Goal: Task Accomplishment & Management: Manage account settings

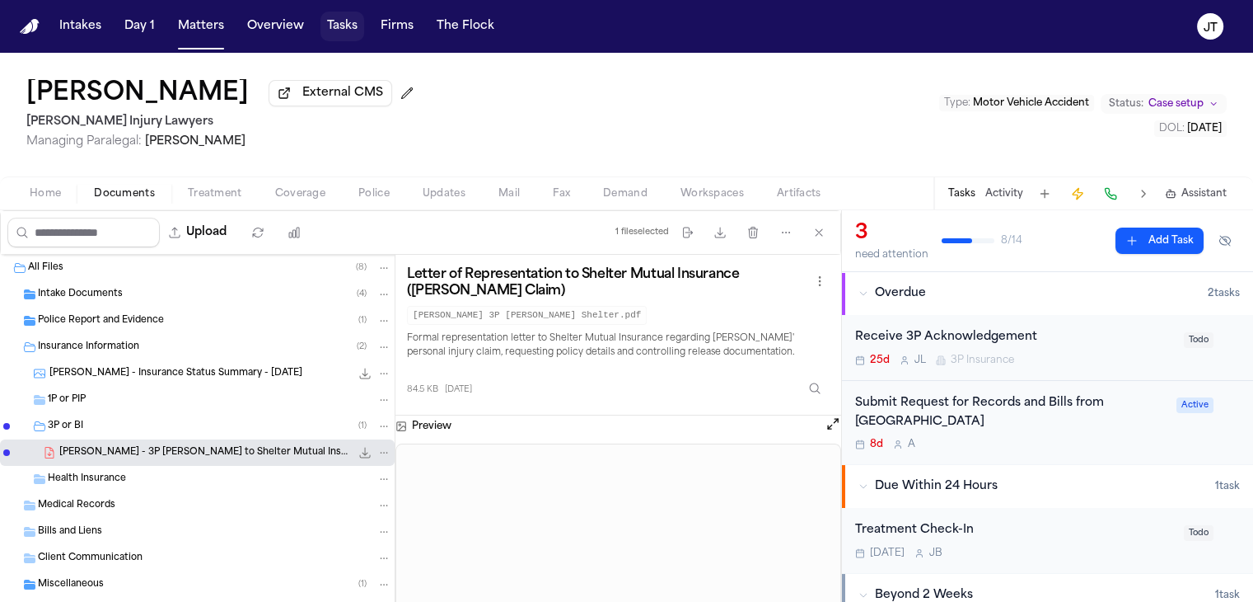
click at [336, 21] on button "Tasks" at bounding box center [343, 27] width 44 height 30
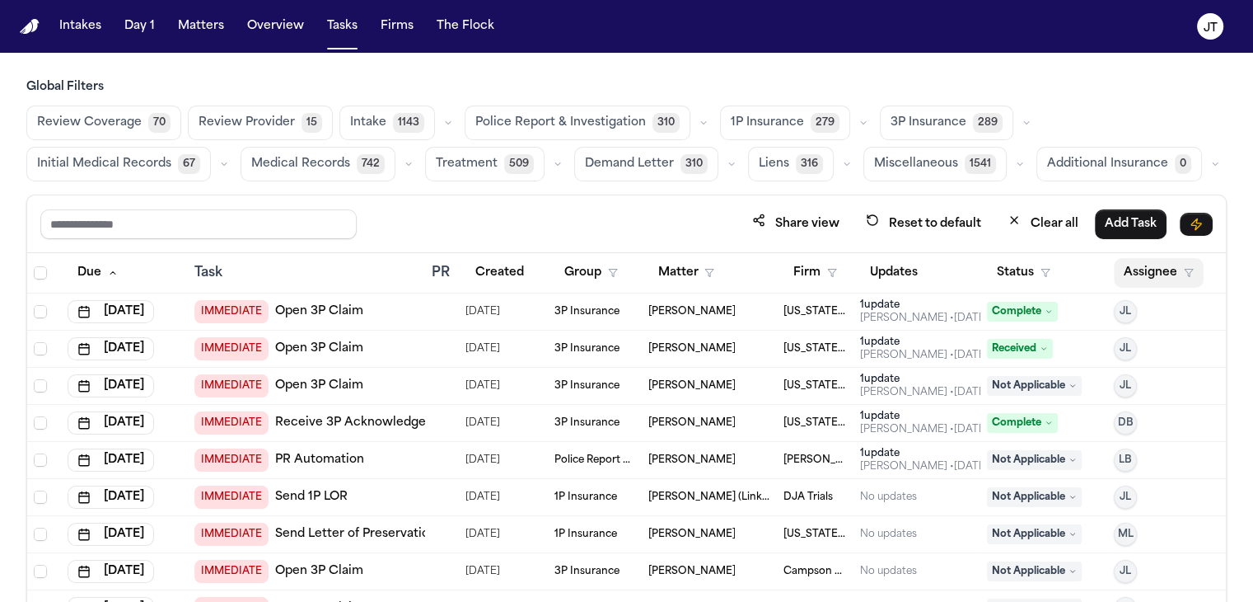
click at [1141, 265] on button "Assignee" at bounding box center [1159, 273] width 90 height 30
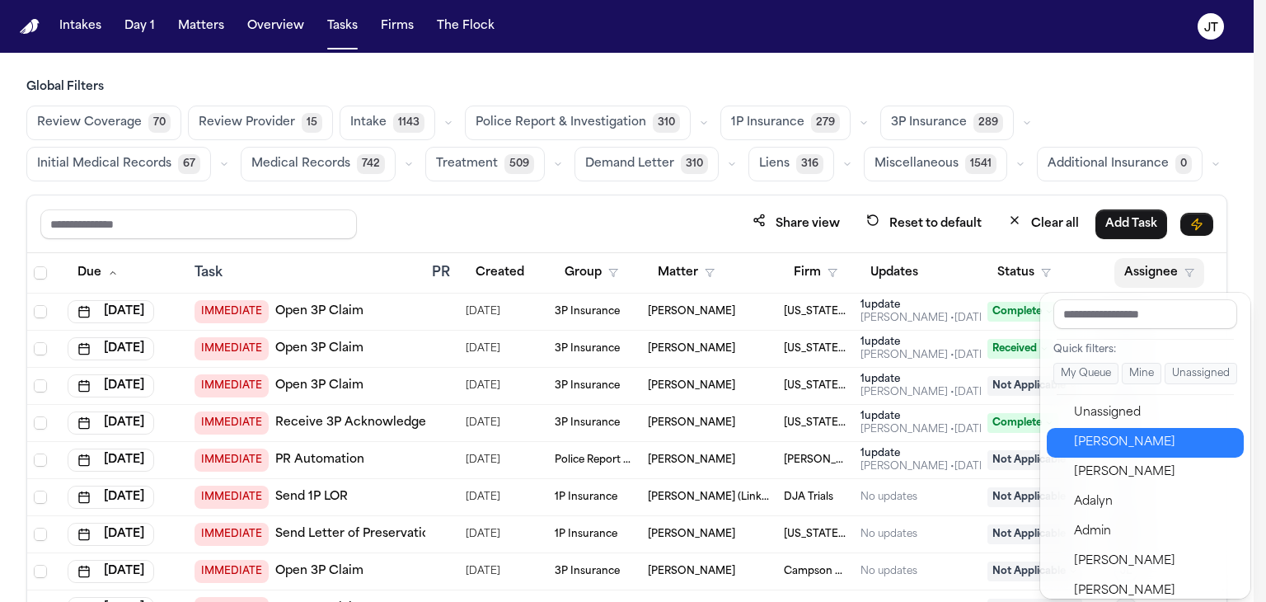
click at [1139, 436] on div "[PERSON_NAME]" at bounding box center [1154, 443] width 161 height 20
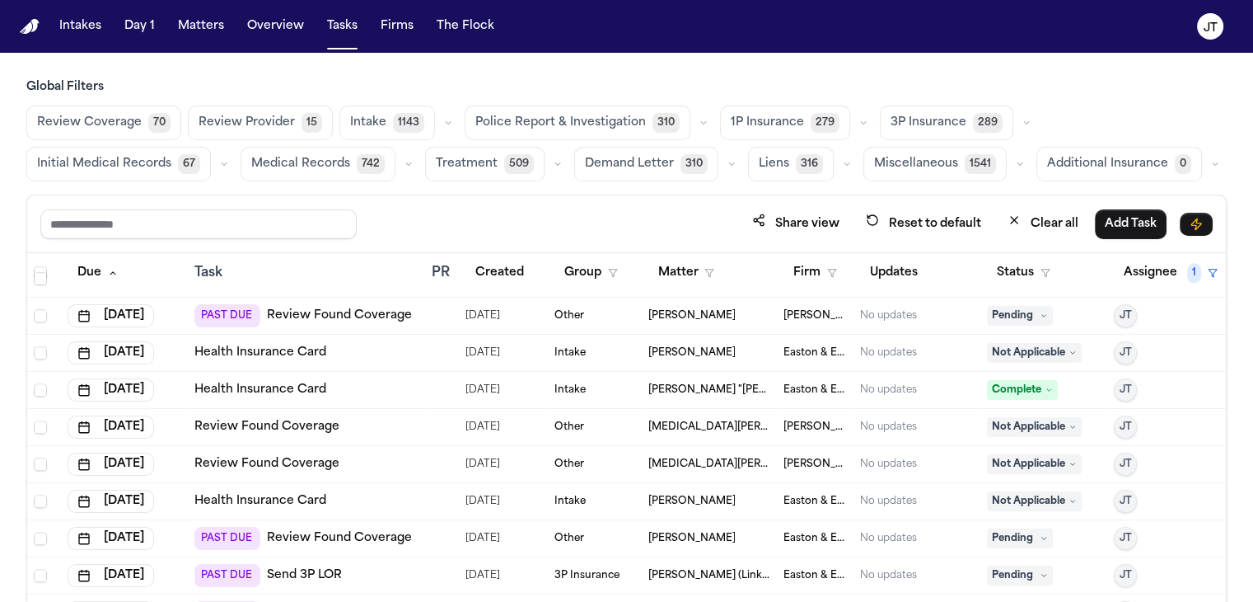
scroll to position [1731, 0]
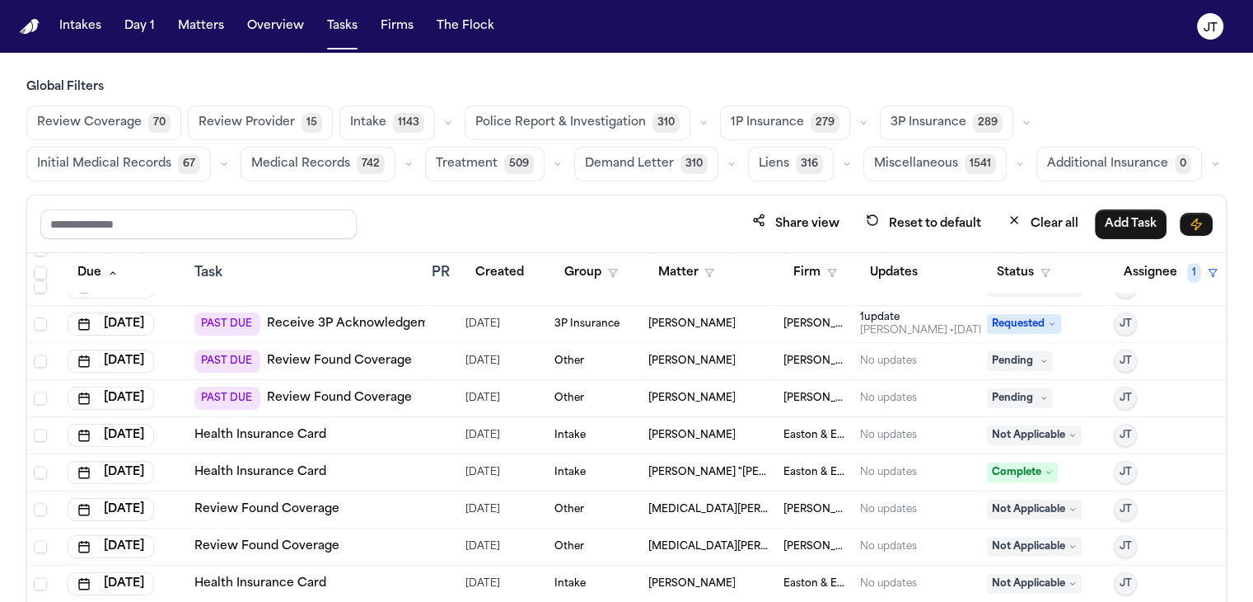
click at [328, 386] on div "PAST DUE Review Found Coverage" at bounding box center [303, 397] width 218 height 23
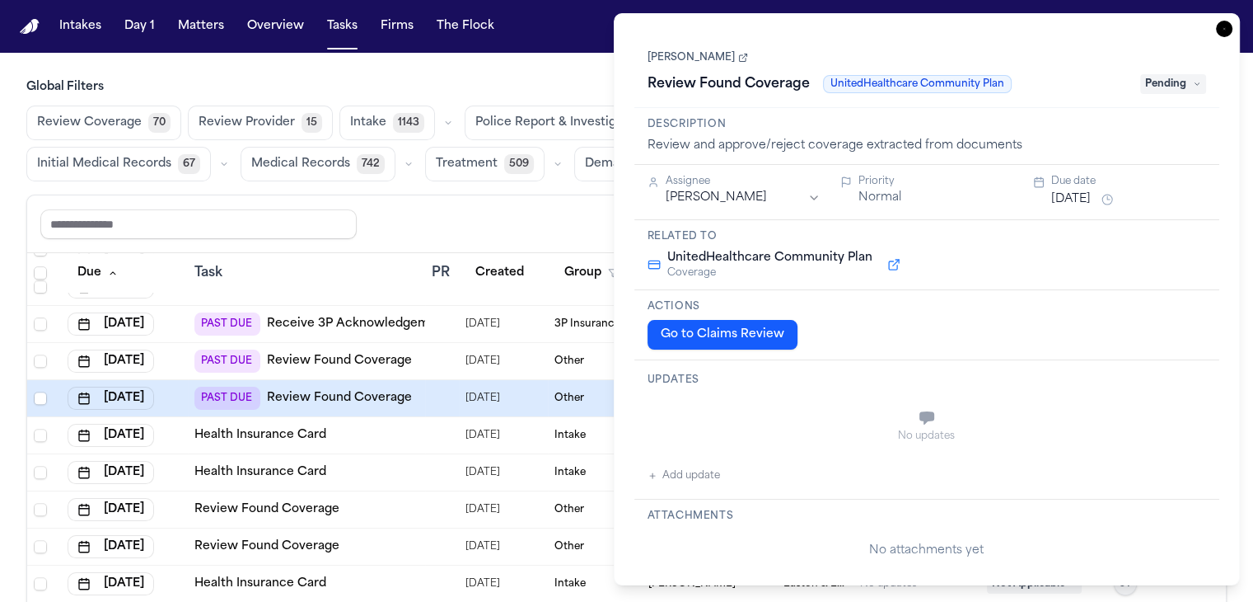
click at [676, 345] on button "Go to Claims Review" at bounding box center [723, 335] width 150 height 30
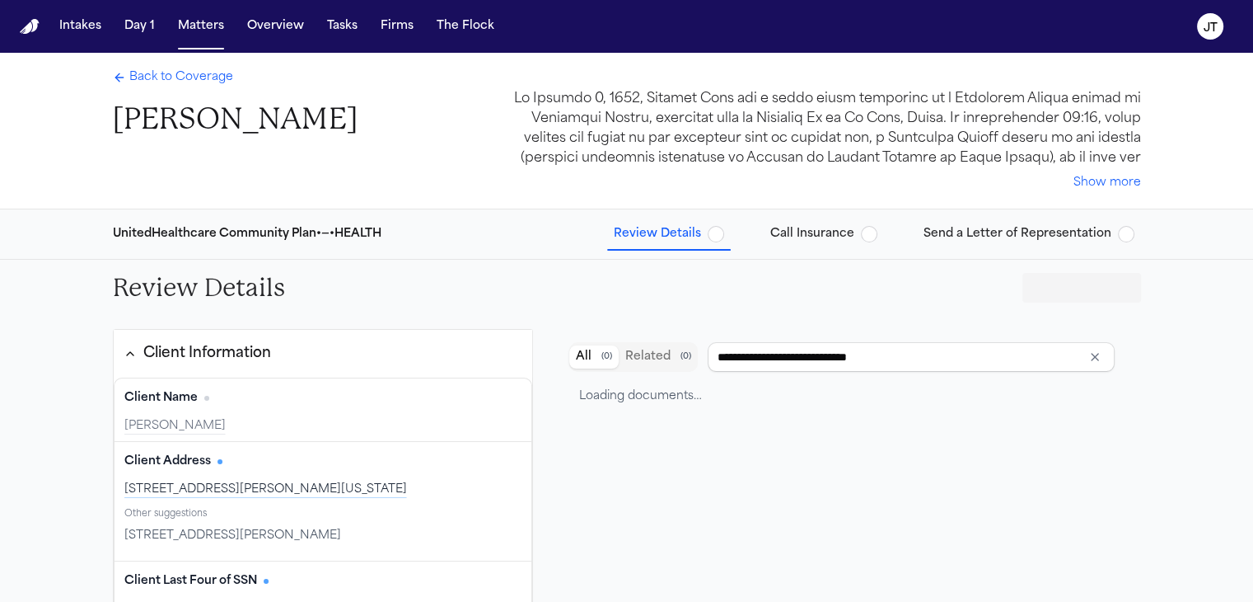
type input "**********"
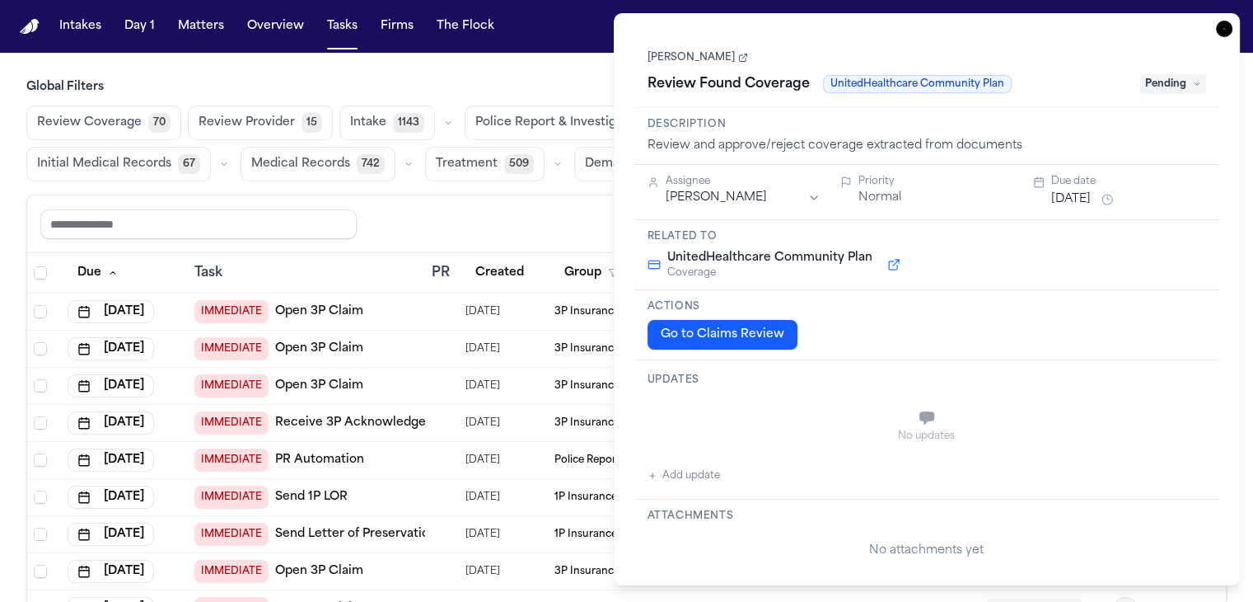
click at [2, 416] on div "Global Filters Review Coverage 70 Review Provider 15 Intake 1143 Police Report …" at bounding box center [626, 376] width 1253 height 595
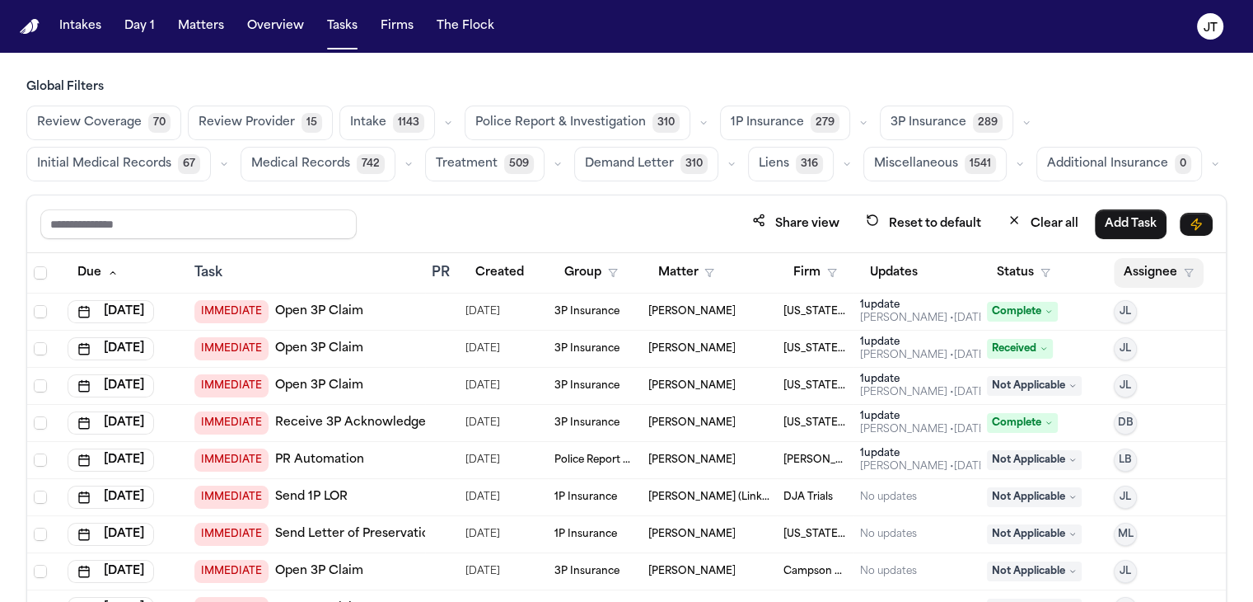
click at [1137, 265] on button "Assignee" at bounding box center [1159, 273] width 90 height 30
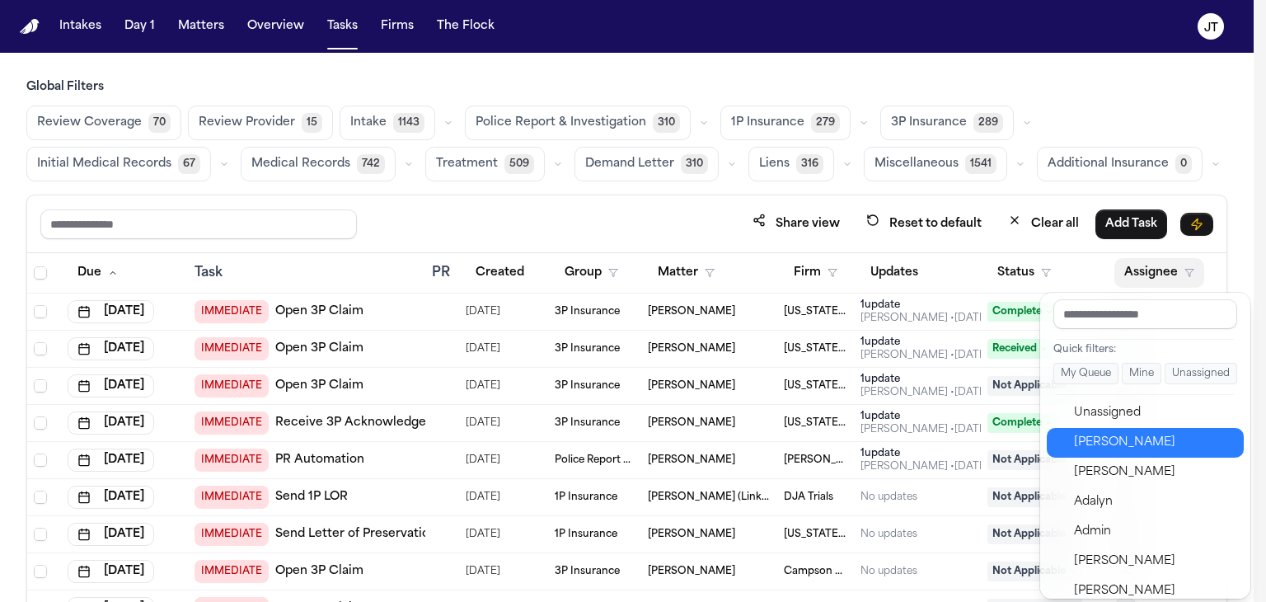
click at [1112, 433] on div "[PERSON_NAME]" at bounding box center [1154, 443] width 161 height 20
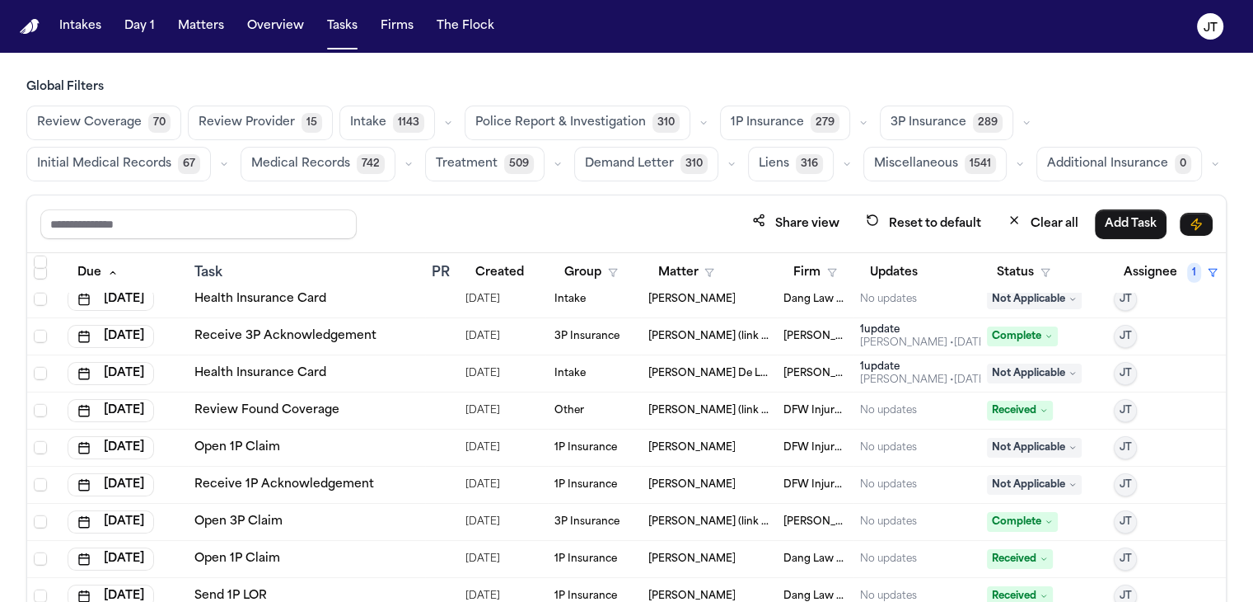
scroll to position [5357, 0]
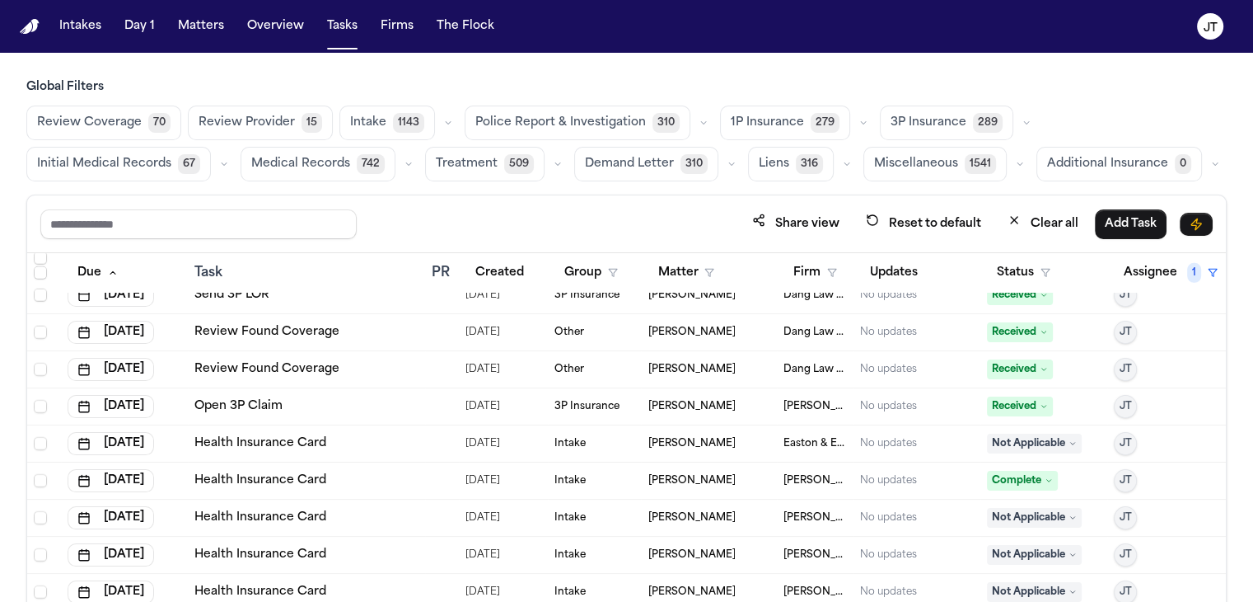
click at [398, 123] on span "1143" at bounding box center [408, 123] width 31 height 20
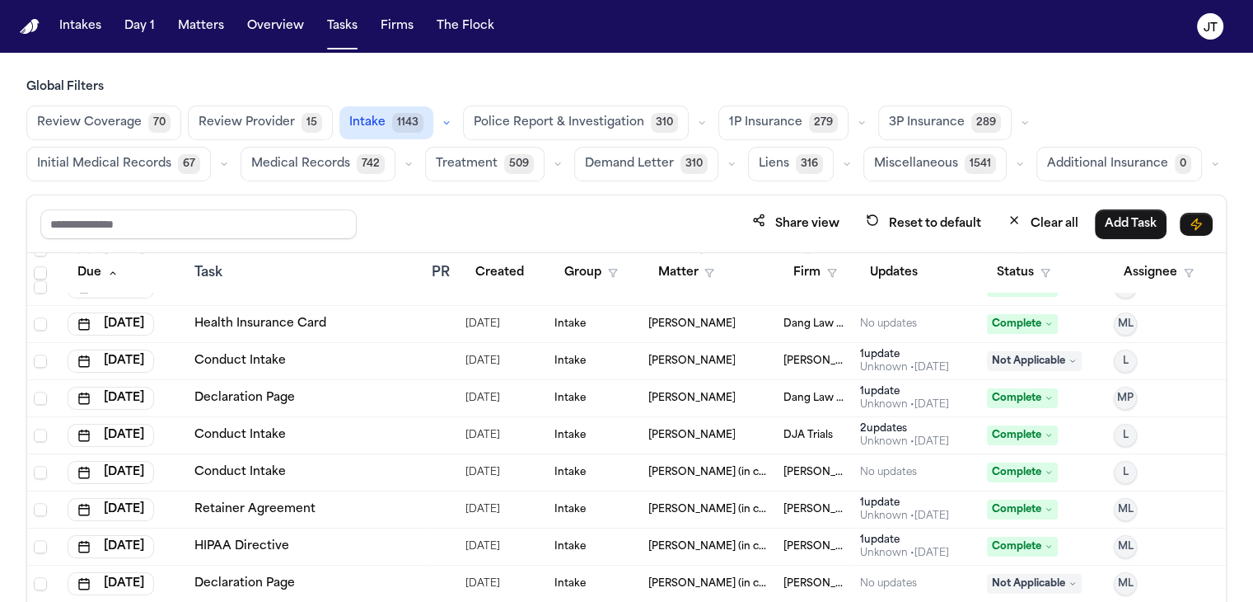
scroll to position [8076, 0]
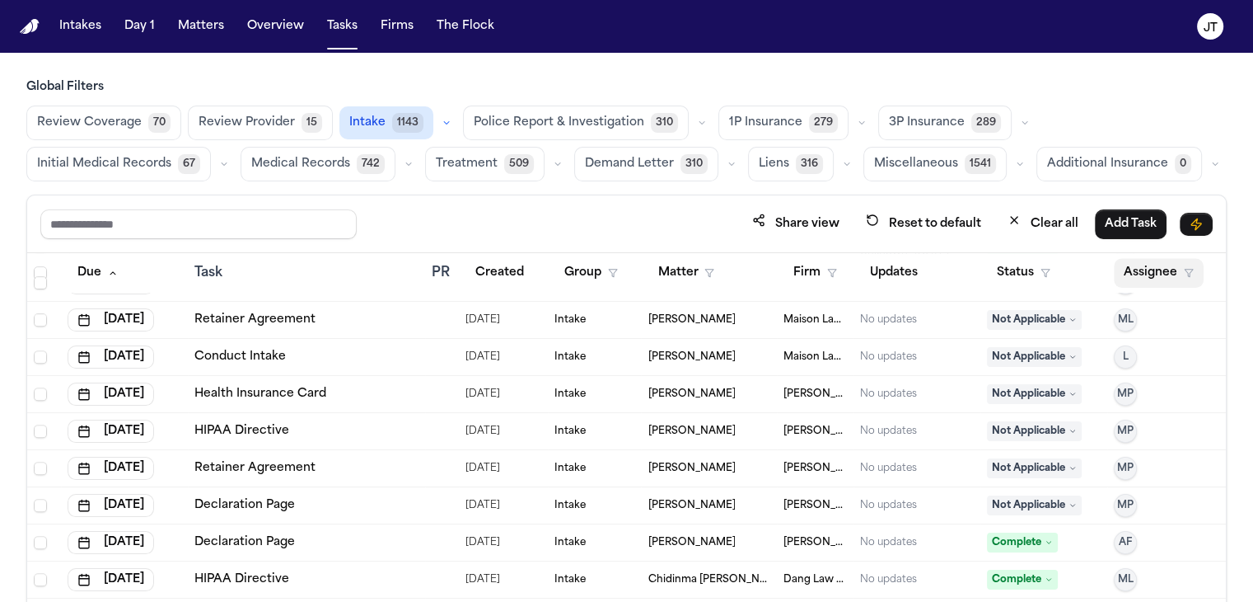
click at [1127, 268] on button "Assignee" at bounding box center [1159, 273] width 90 height 30
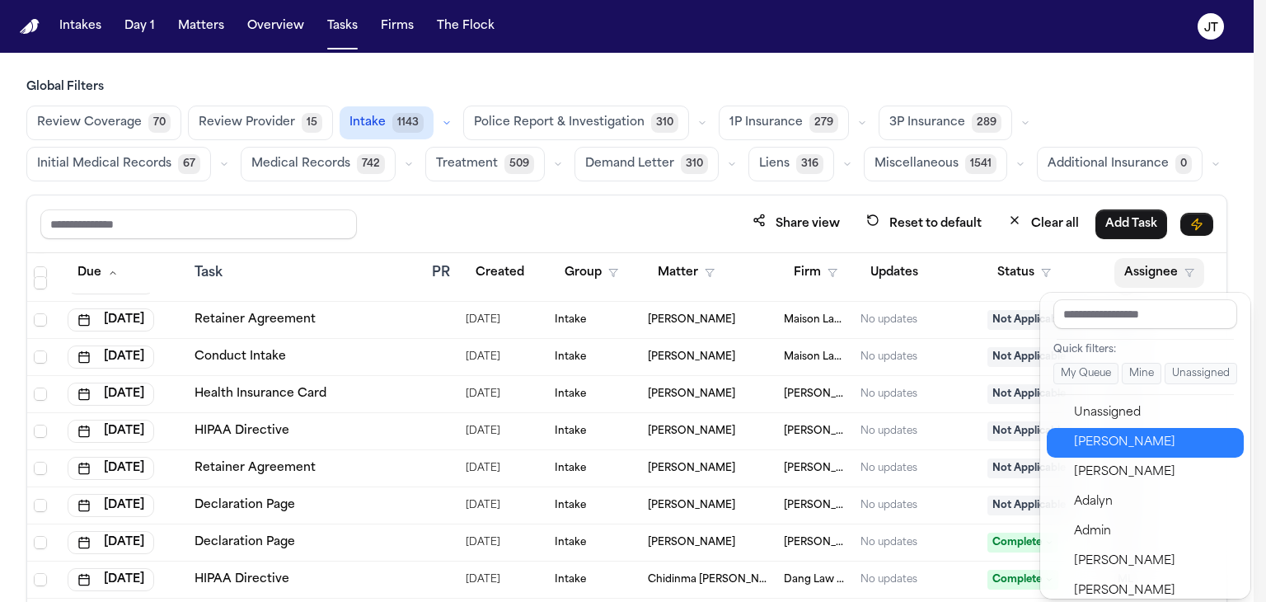
click at [1108, 445] on div "[PERSON_NAME]" at bounding box center [1154, 443] width 161 height 20
